Goal: Task Accomplishment & Management: Manage account settings

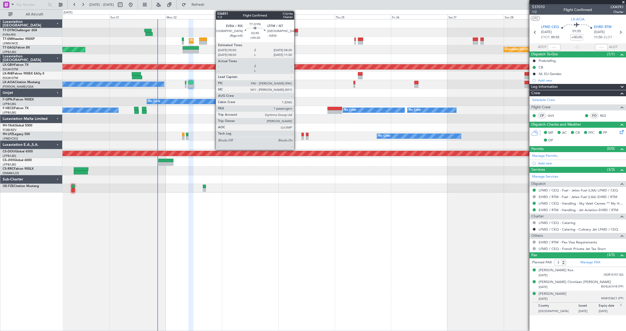
click at [296, 34] on div at bounding box center [295, 34] width 6 height 4
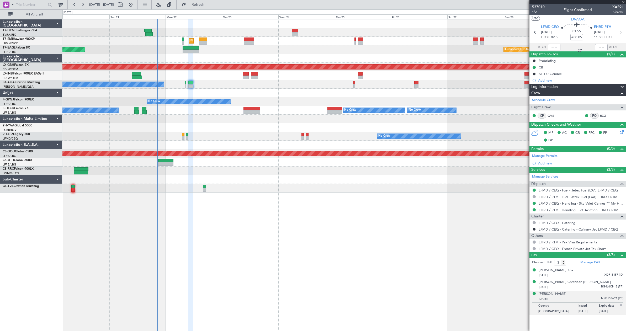
type input "+00:30"
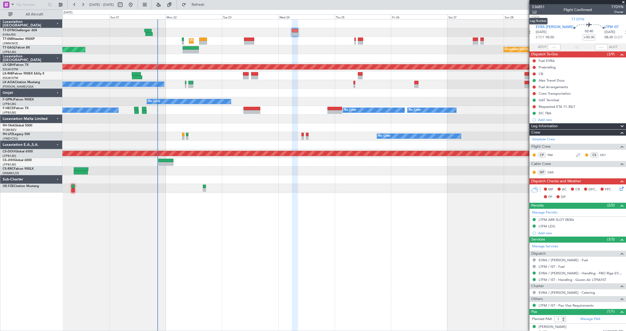
click at [535, 12] on span "1/2" at bounding box center [538, 12] width 13 height 4
click at [533, 12] on span "1/2" at bounding box center [538, 12] width 13 height 4
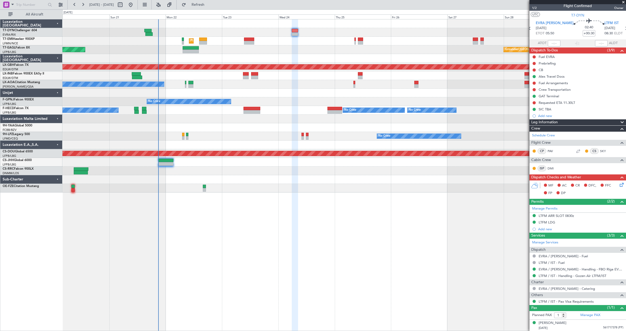
scroll to position [4, 0]
click at [587, 314] on link "Manage PAX" at bounding box center [590, 314] width 20 height 5
click at [209, 10] on div "0 0 Sat 20 Sun 21 Mon 22 Tue 23 Wed 24 Thu 25 [DATE] Sat 27 Sun 28 Mon 29 Tue 30" at bounding box center [344, 14] width 563 height 9
click at [209, 3] on span "Refresh" at bounding box center [198, 5] width 22 height 4
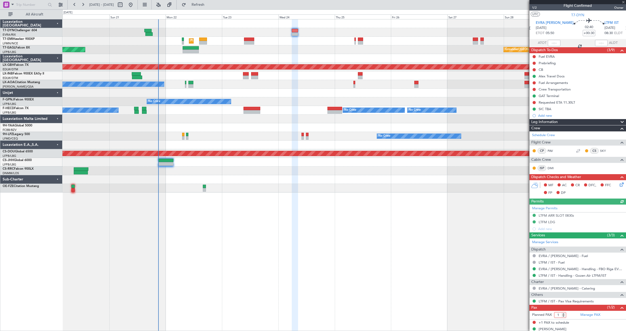
type input "1"
click at [563, 317] on input "1" at bounding box center [560, 315] width 12 height 6
click at [574, 316] on form "Planned PAX 1" at bounding box center [553, 315] width 48 height 8
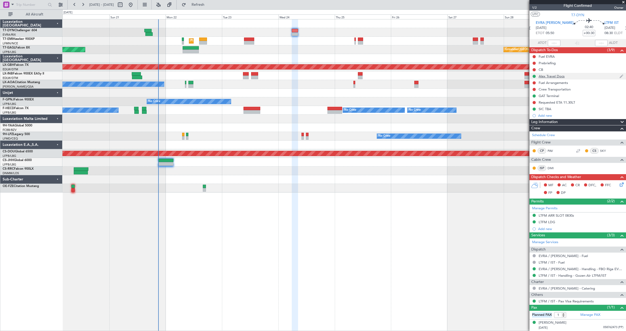
scroll to position [0, 0]
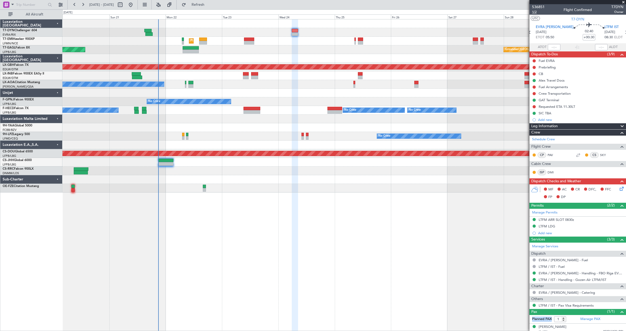
click at [536, 13] on span "1/2" at bounding box center [538, 12] width 13 height 4
click at [584, 322] on div "Manage PAX" at bounding box center [602, 319] width 48 height 8
click at [211, 8] on button "Refresh" at bounding box center [194, 5] width 31 height 8
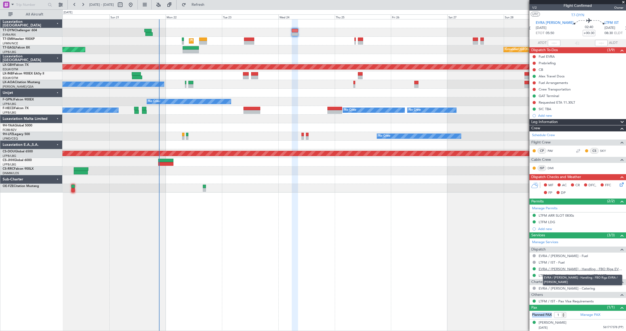
click at [589, 270] on link "EVRA / [PERSON_NAME] - Handling - FBO Riga EVRA / [PERSON_NAME]" at bounding box center [580, 269] width 85 height 4
click at [558, 277] on link "LTFM / IST - Handling - Gozen Air LTFM/IST" at bounding box center [572, 275] width 68 height 4
click at [618, 186] on icon at bounding box center [620, 184] width 4 height 4
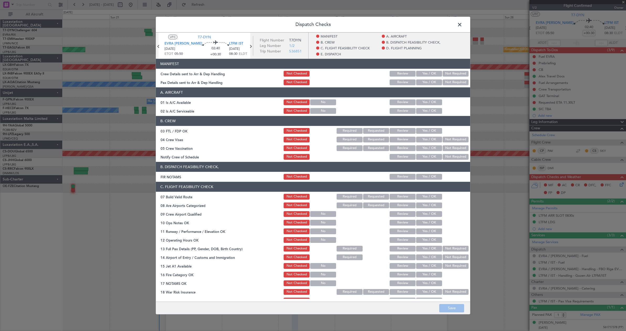
click at [422, 76] on button "Yes / OK" at bounding box center [429, 74] width 26 height 6
click at [422, 83] on button "Yes / OK" at bounding box center [429, 82] width 26 height 6
click at [452, 307] on button "Save" at bounding box center [451, 308] width 25 height 8
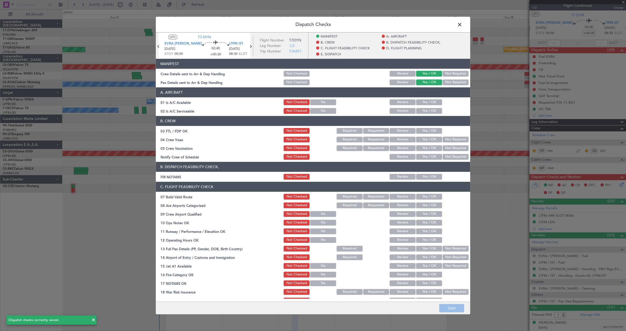
click at [462, 26] on span at bounding box center [462, 26] width 0 height 10
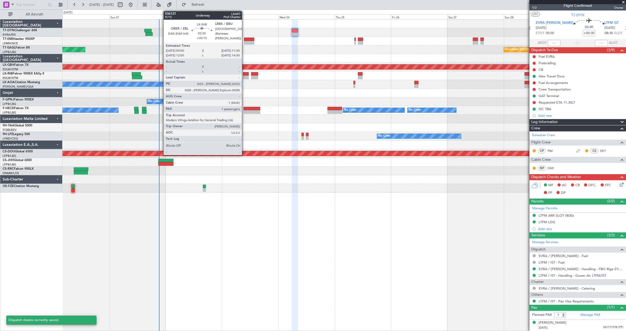
click at [244, 75] on div at bounding box center [246, 74] width 6 height 4
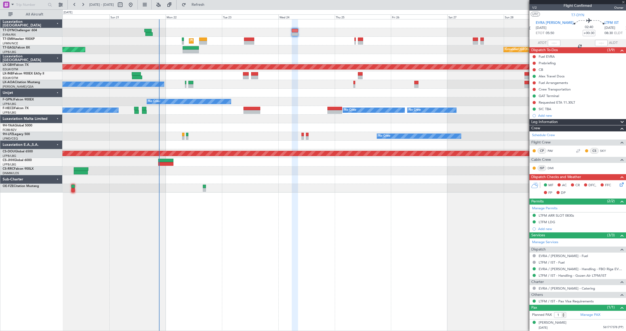
type input "+00:15"
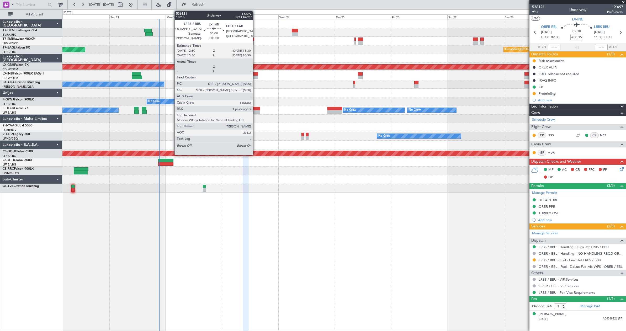
click at [255, 73] on div at bounding box center [254, 74] width 7 height 4
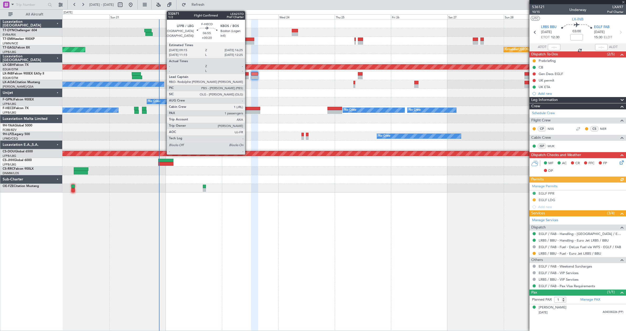
click at [248, 110] on div at bounding box center [251, 109] width 17 height 4
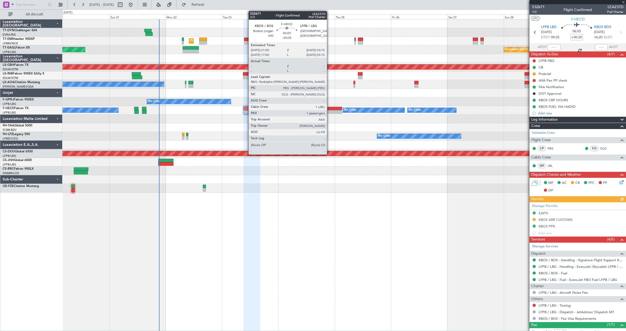
click at [329, 111] on div at bounding box center [334, 112] width 15 height 4
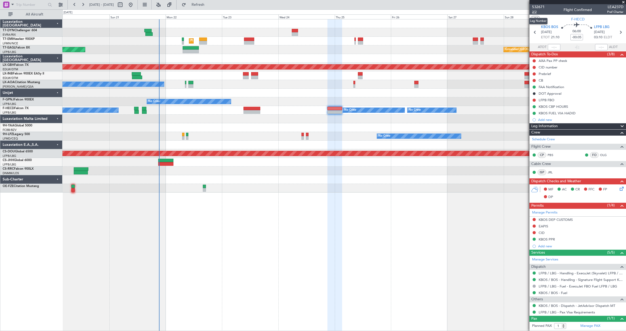
click at [539, 12] on span "2/2" at bounding box center [538, 12] width 13 height 4
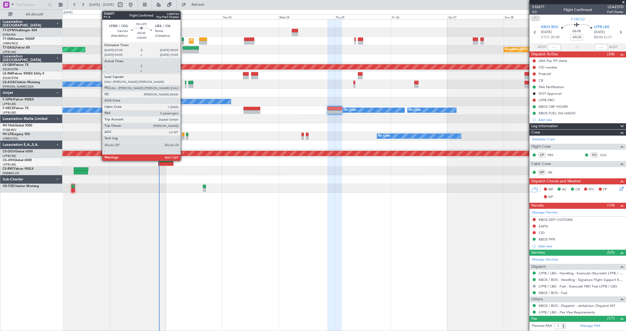
click at [183, 137] on div at bounding box center [183, 138] width 2 height 4
click at [183, 136] on div at bounding box center [183, 135] width 2 height 4
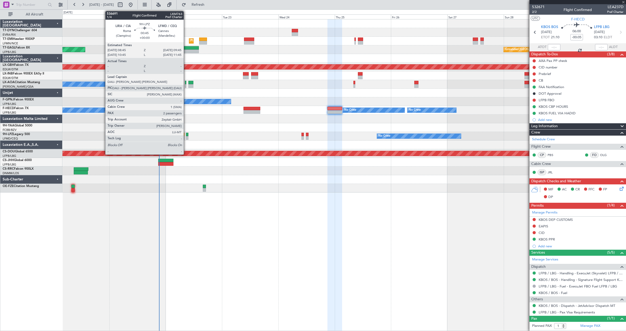
type input "+00:05"
type input "0"
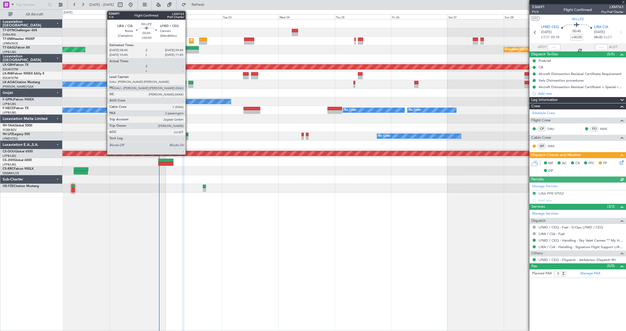
click at [188, 136] on div at bounding box center [187, 135] width 2 height 4
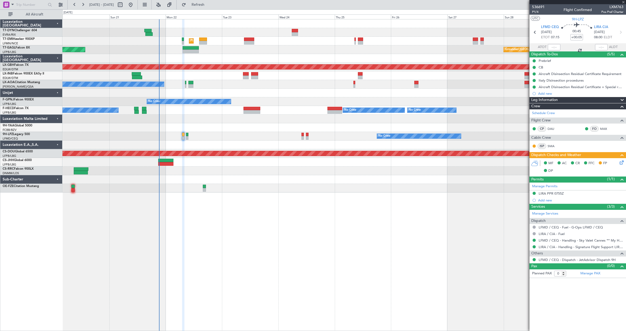
type input "2"
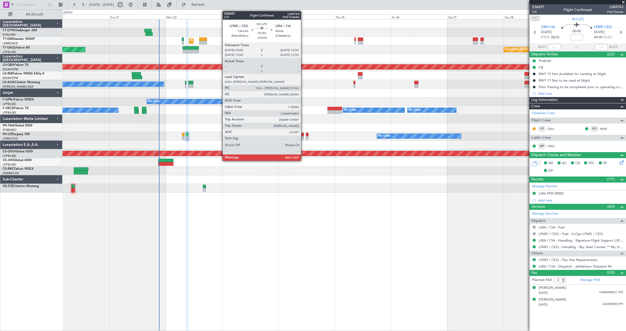
click at [303, 135] on div at bounding box center [302, 135] width 2 height 4
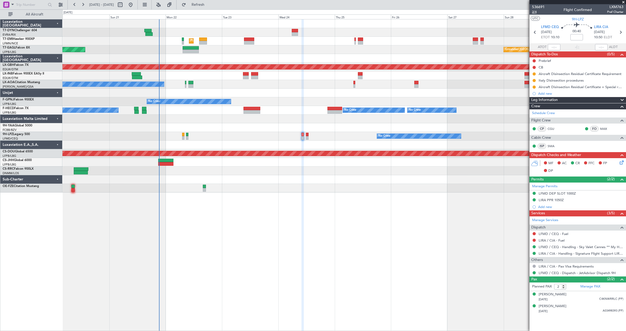
click at [532, 11] on span "2/4" at bounding box center [538, 12] width 13 height 4
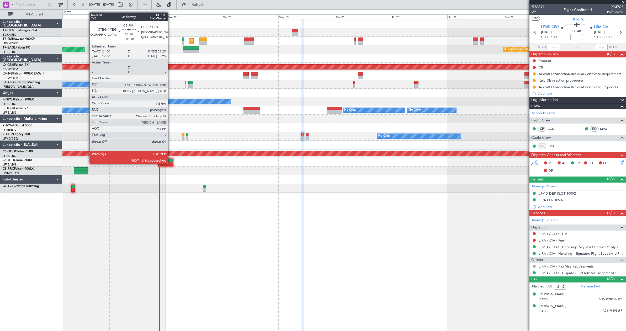
click at [170, 163] on div at bounding box center [165, 164] width 15 height 4
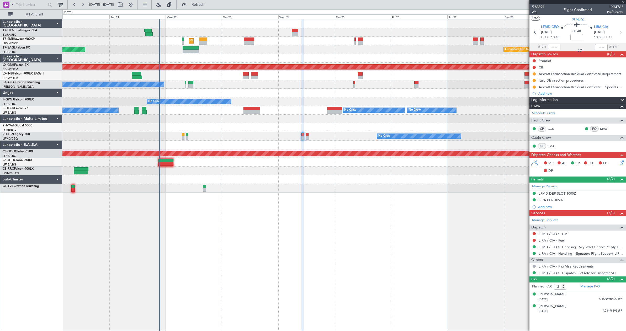
type input "+00:10"
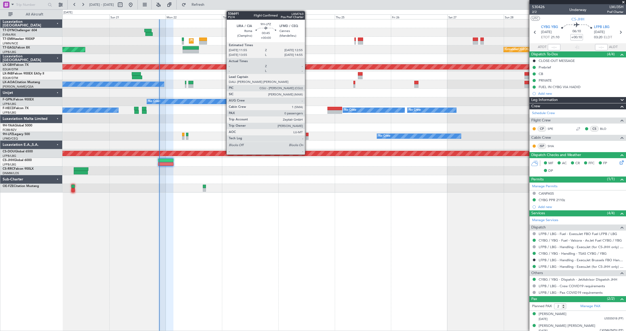
click at [307, 137] on div at bounding box center [307, 138] width 2 height 4
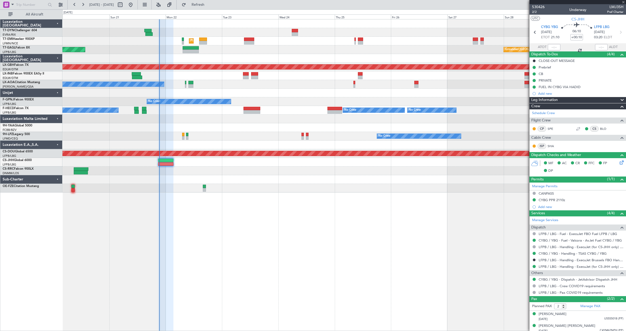
type input "0"
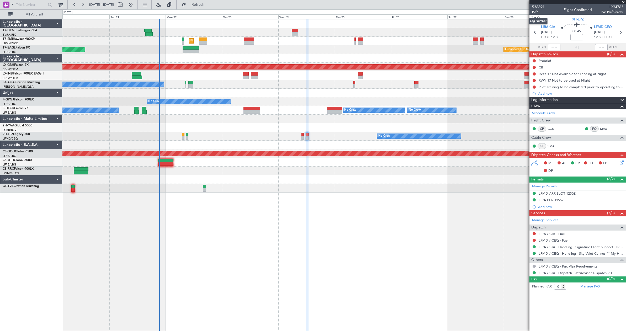
click at [536, 12] on span "P2/4" at bounding box center [538, 12] width 13 height 4
